Goal: Book appointment/travel/reservation

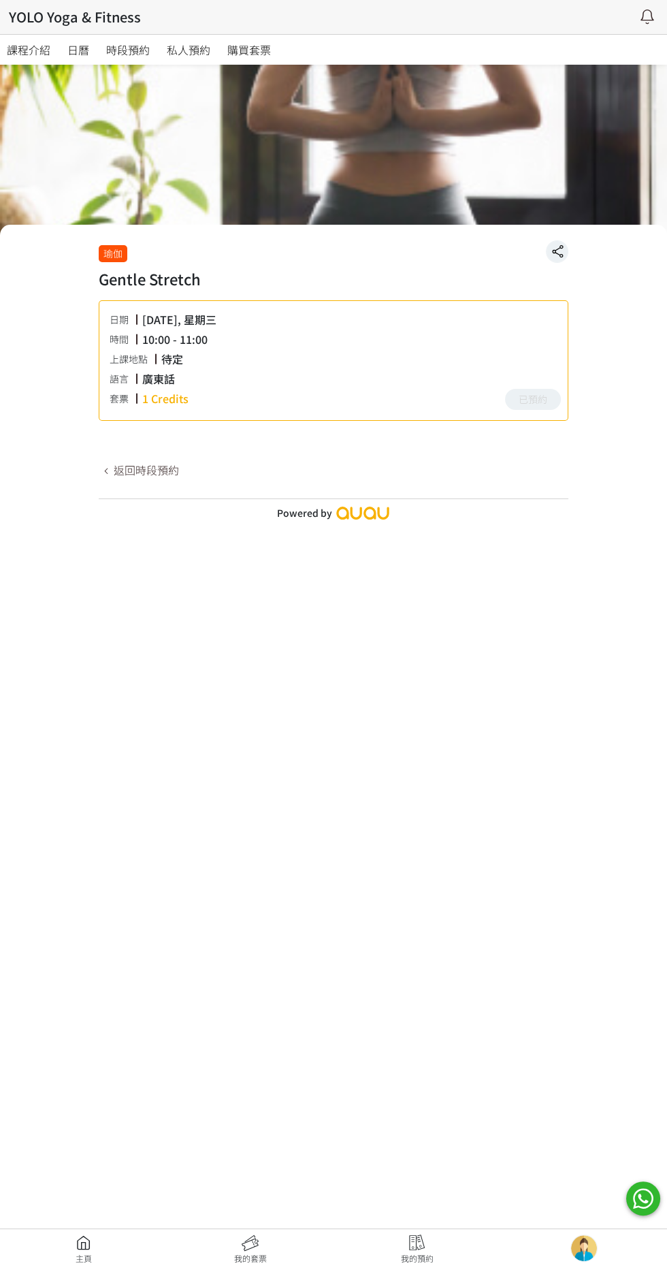
click at [646, 38] on div "課程介紹 日曆 時段預約 私人預約 購買套票" at bounding box center [334, 50] width 654 height 30
click at [258, 1245] on link at bounding box center [250, 1250] width 167 height 30
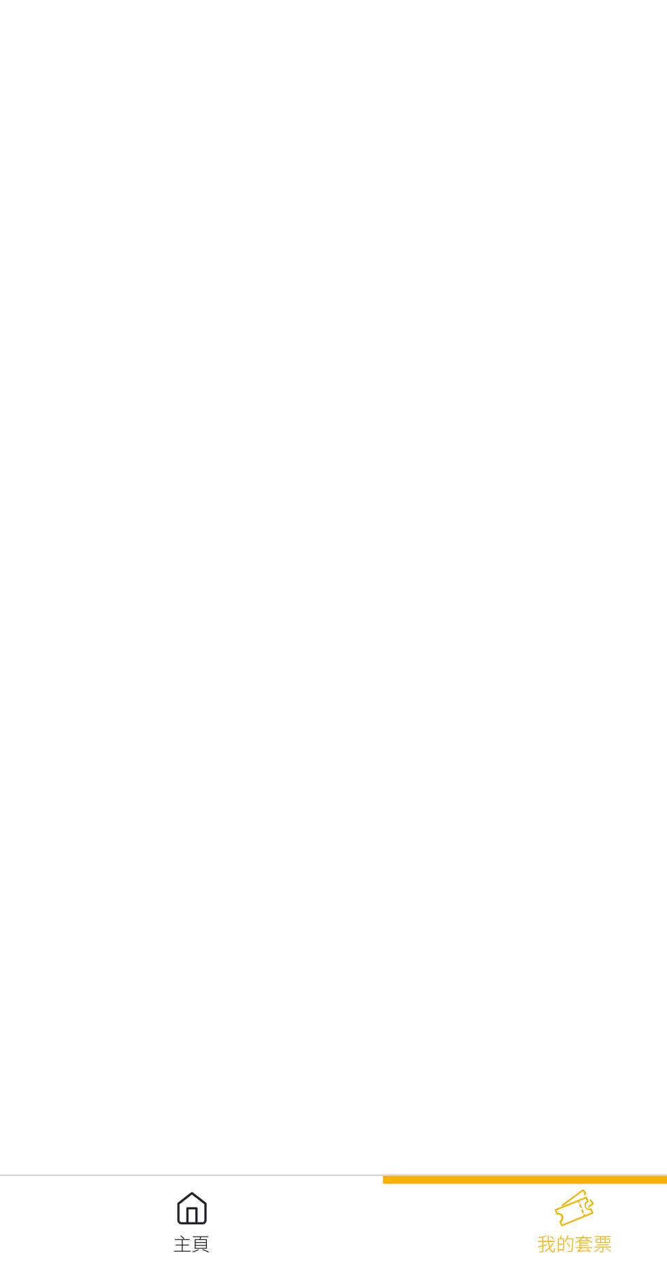
click at [37, 1258] on link at bounding box center [83, 1250] width 167 height 30
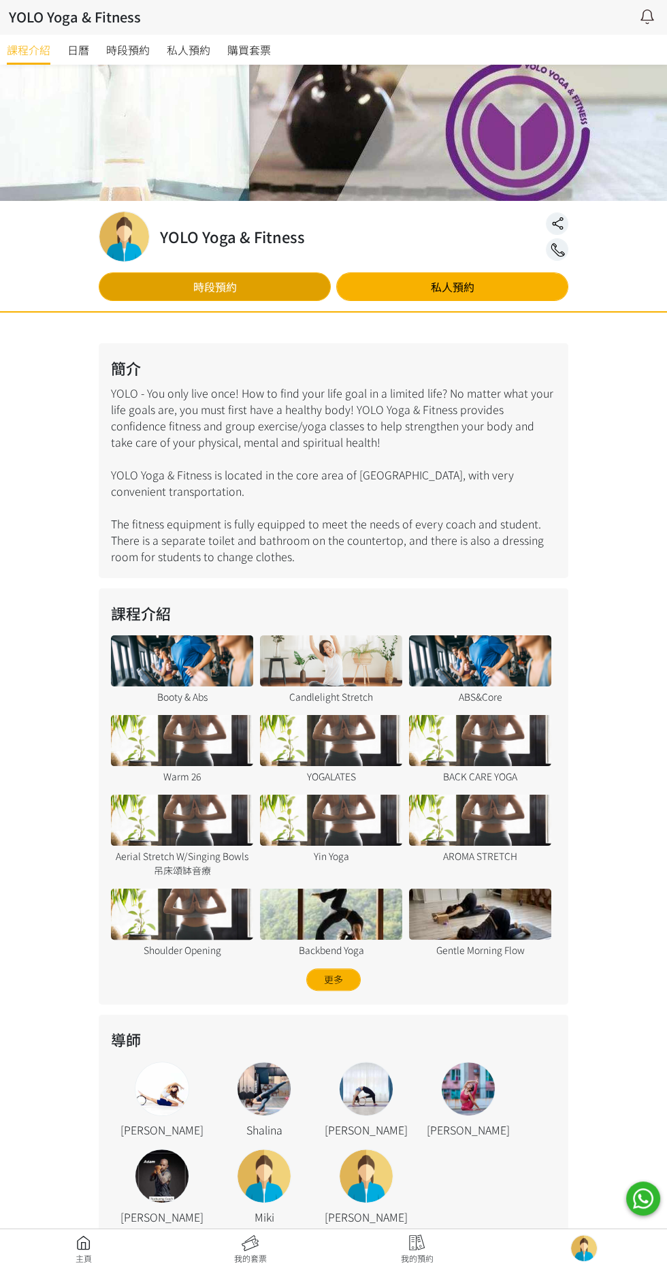
click at [302, 298] on link "時段預約" at bounding box center [215, 286] width 232 height 29
